Goal: Task Accomplishment & Management: Manage account settings

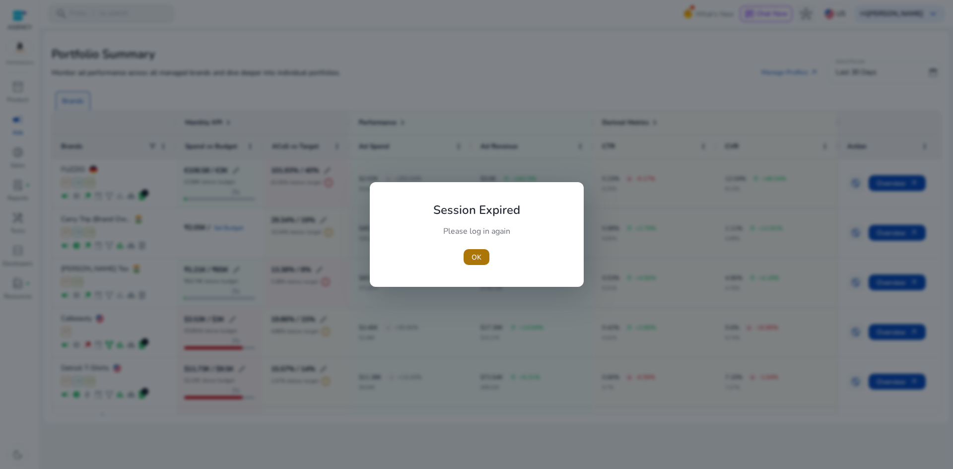
click at [475, 250] on span "button" at bounding box center [477, 257] width 26 height 24
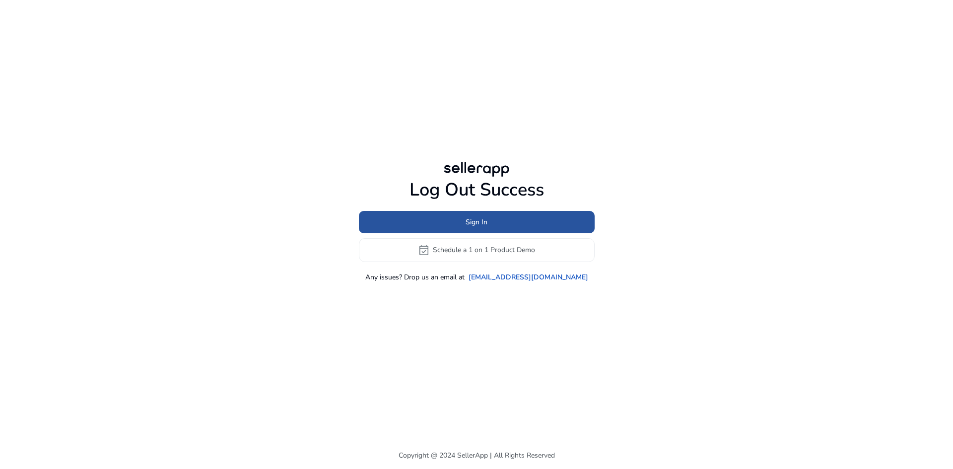
click at [429, 221] on span at bounding box center [477, 222] width 236 height 24
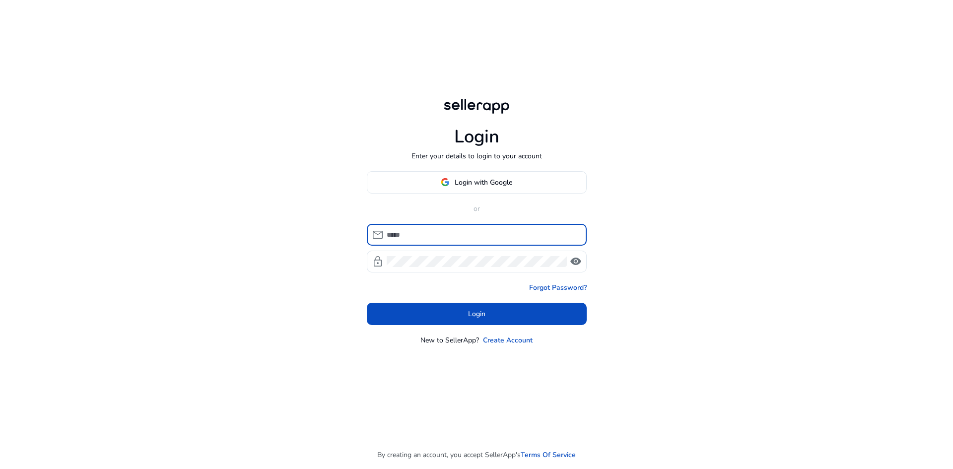
click at [433, 234] on input at bounding box center [483, 234] width 192 height 11
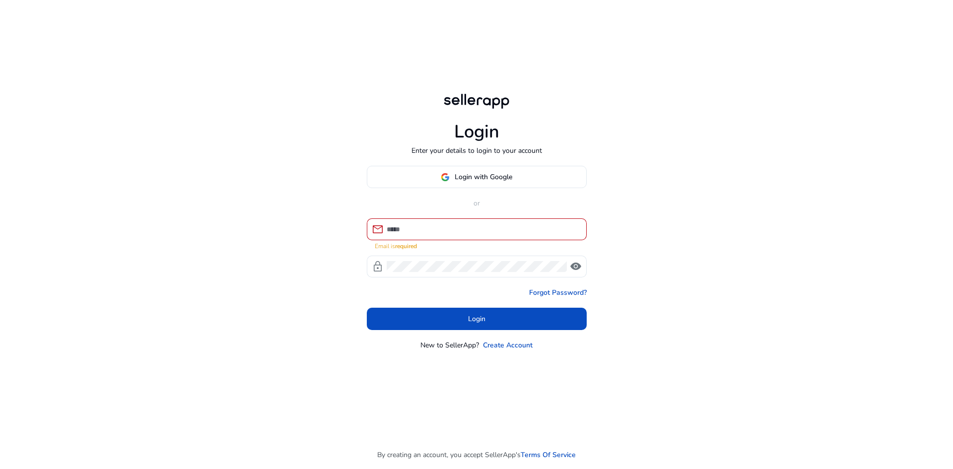
type input "**********"
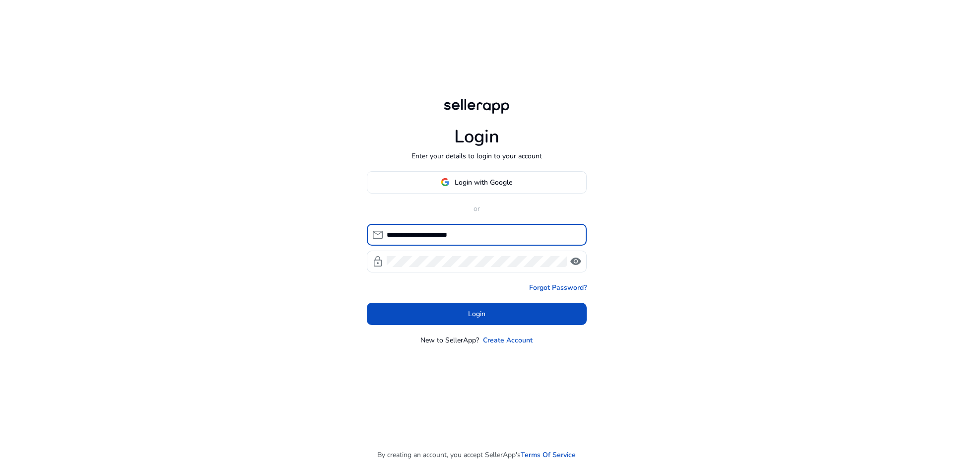
click button "Login" at bounding box center [477, 314] width 220 height 22
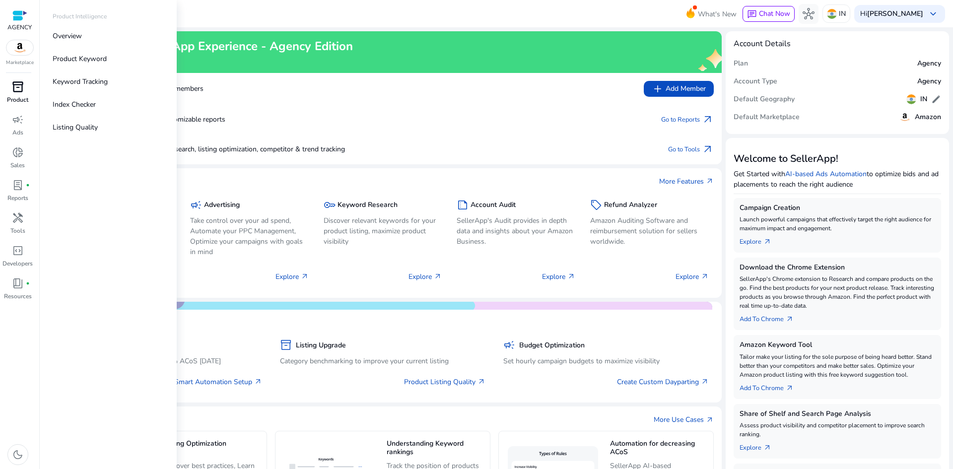
click at [18, 99] on p "Product" at bounding box center [17, 99] width 21 height 9
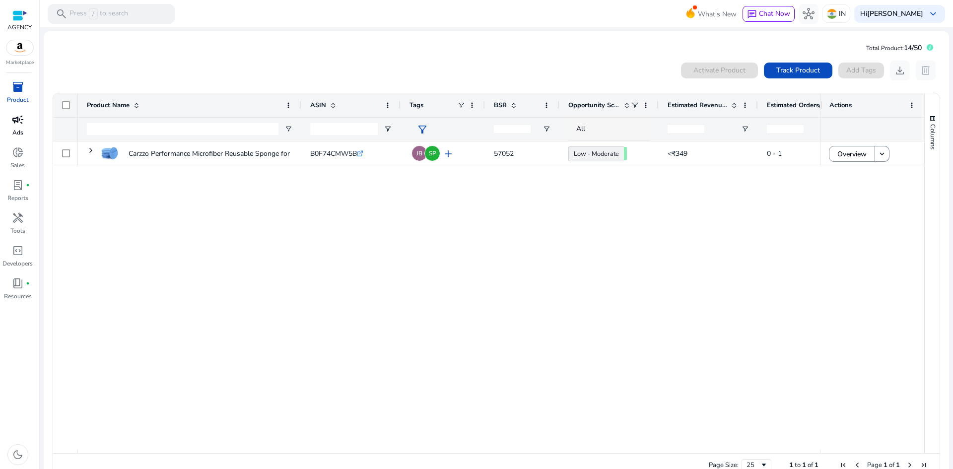
click at [20, 124] on span "campaign" at bounding box center [18, 120] width 12 height 12
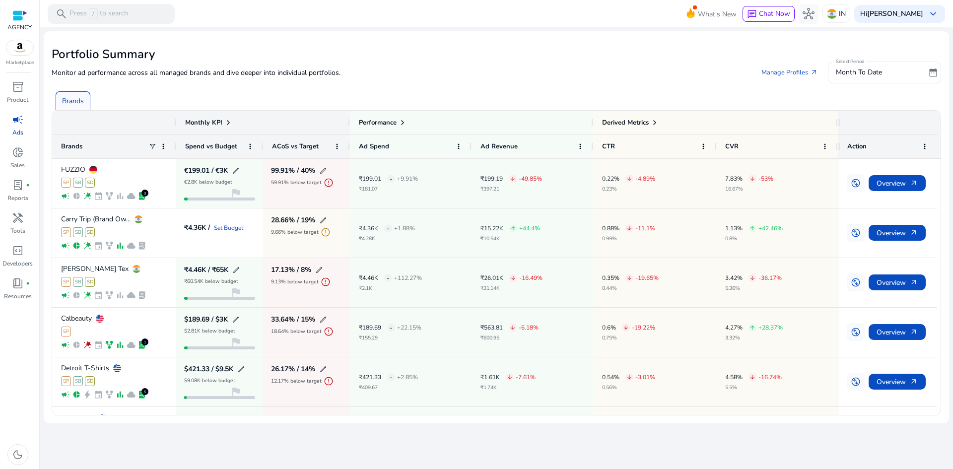
click at [869, 65] on div "Month To Date" at bounding box center [880, 73] width 89 height 22
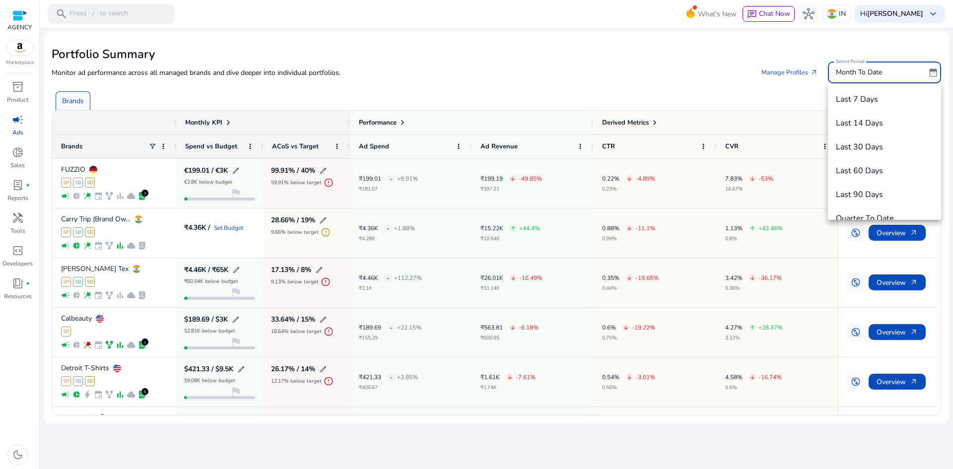
scroll to position [34, 0]
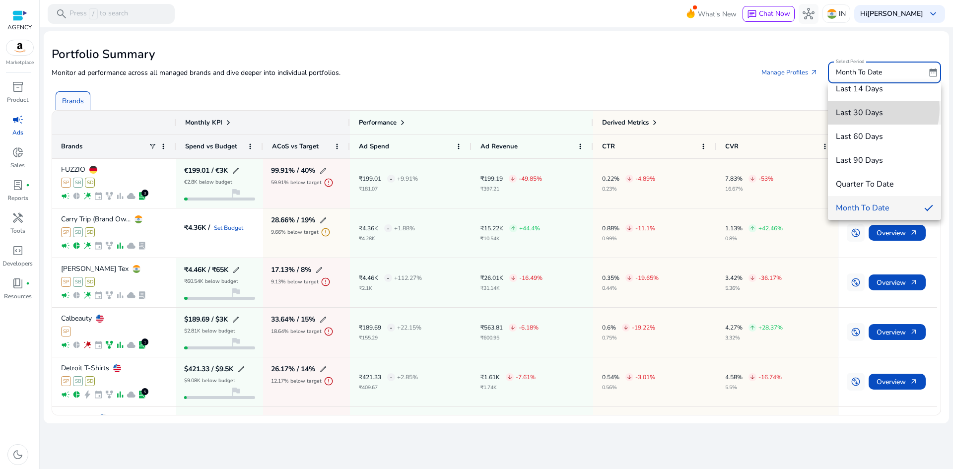
click at [869, 109] on span "Last 30 Days" at bounding box center [884, 112] width 97 height 11
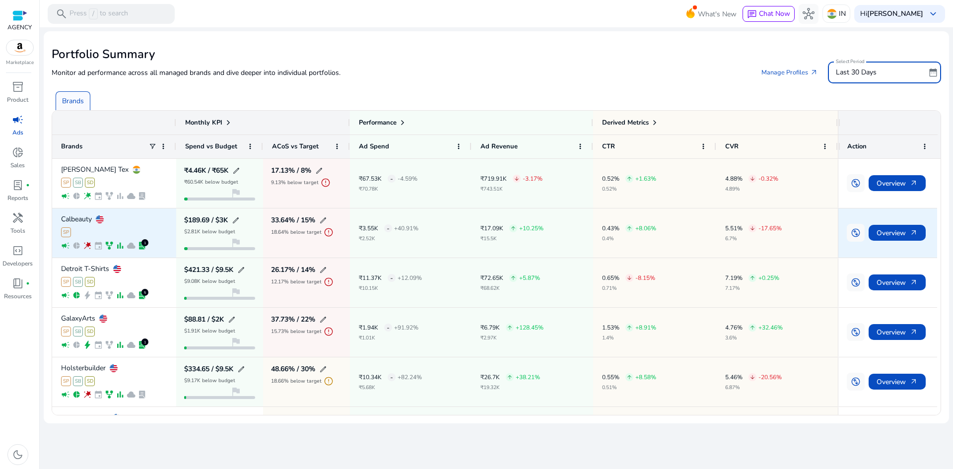
scroll to position [0, 0]
